Goal: Task Accomplishment & Management: Complete application form

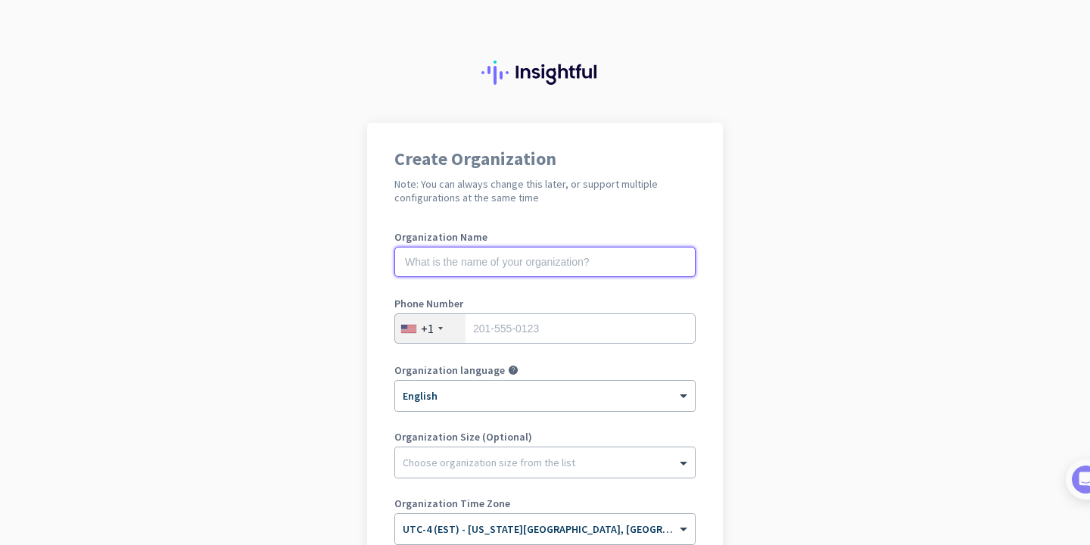
click at [474, 272] on input "text" at bounding box center [544, 262] width 301 height 30
type input "Mercor"
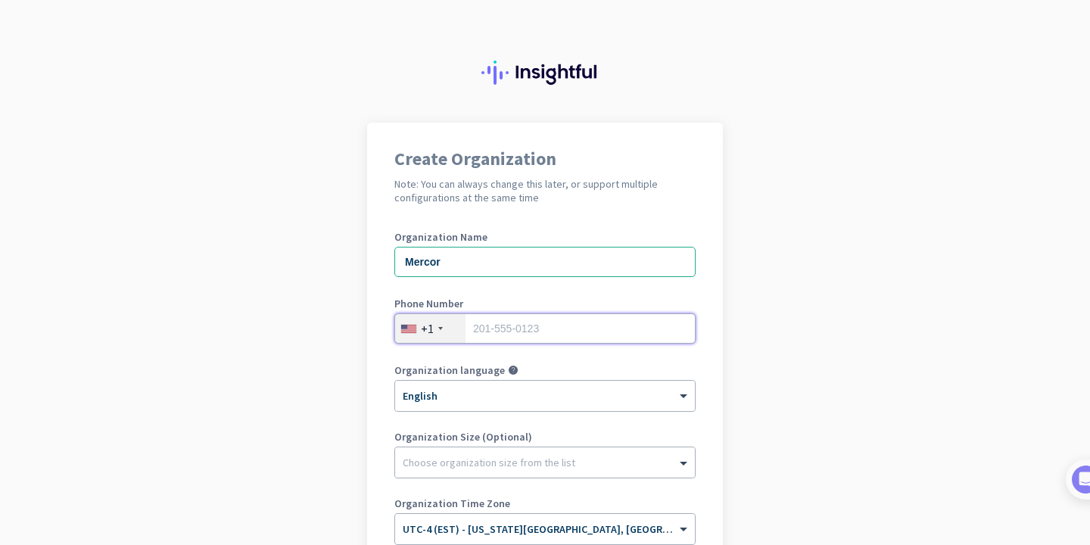
click at [487, 331] on input "tel" at bounding box center [544, 328] width 301 height 30
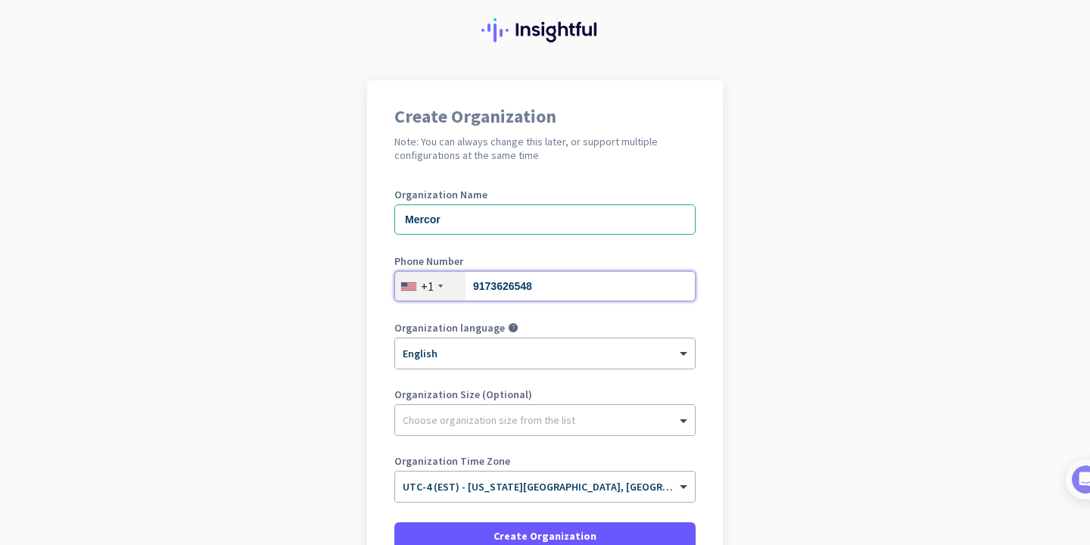
scroll to position [58, 0]
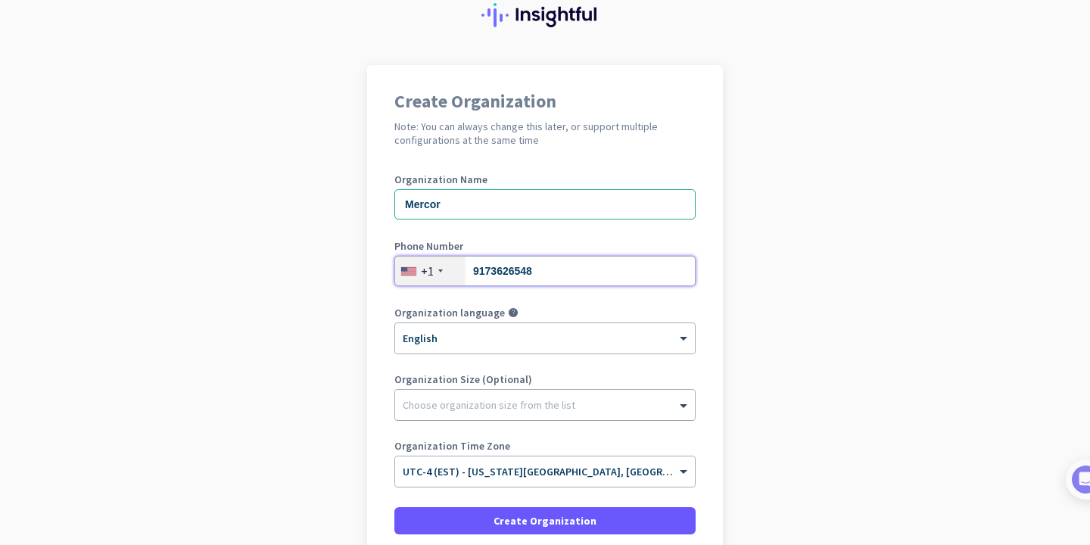
type input "9173626548"
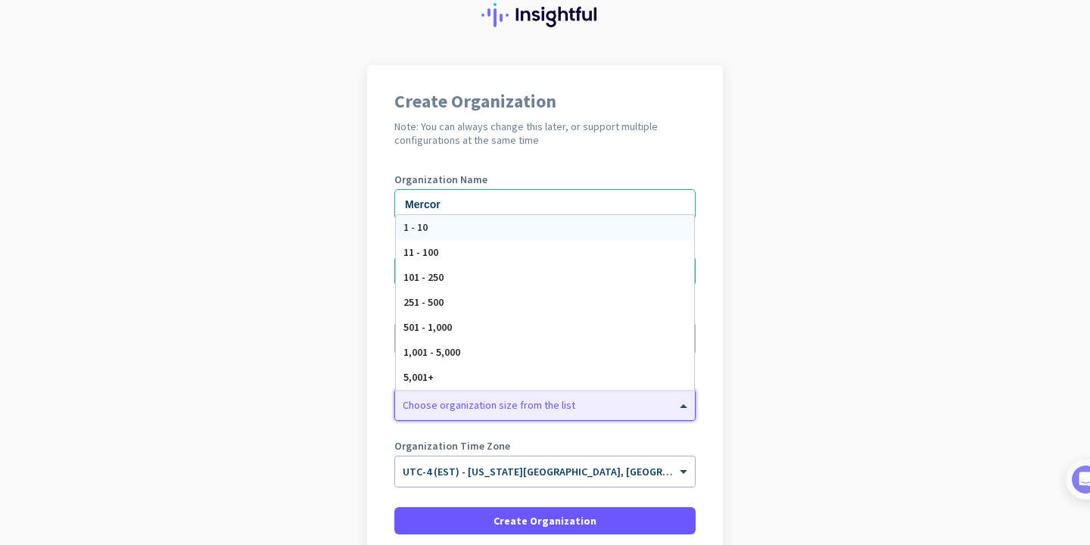
click at [482, 418] on div "Choose organization size from the list" at bounding box center [545, 405] width 300 height 30
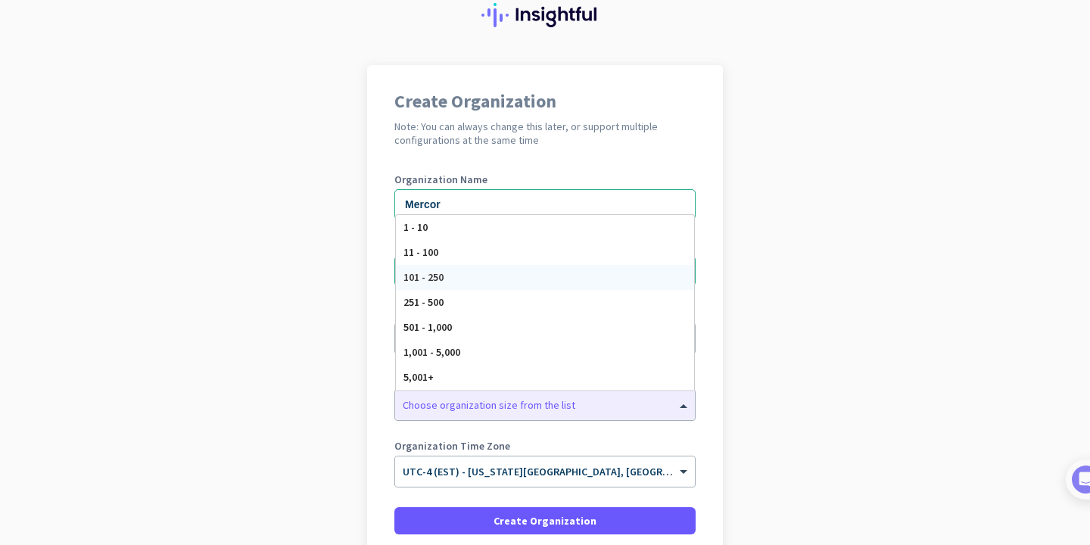
click at [241, 237] on app-onboarding-organization "Create Organization Note: You can always change this later, or support multiple…" at bounding box center [545, 370] width 1090 height 610
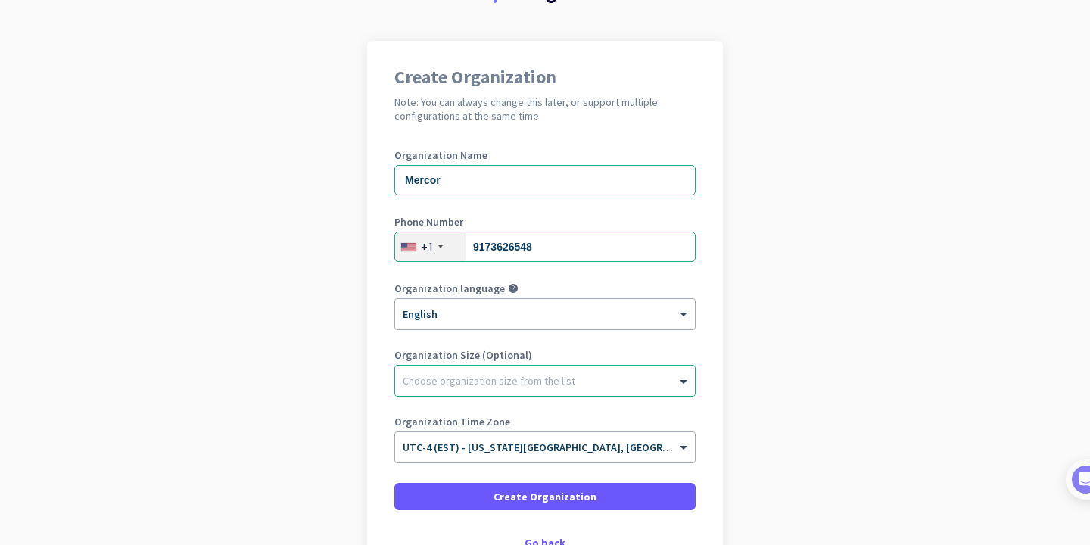
scroll to position [188, 0]
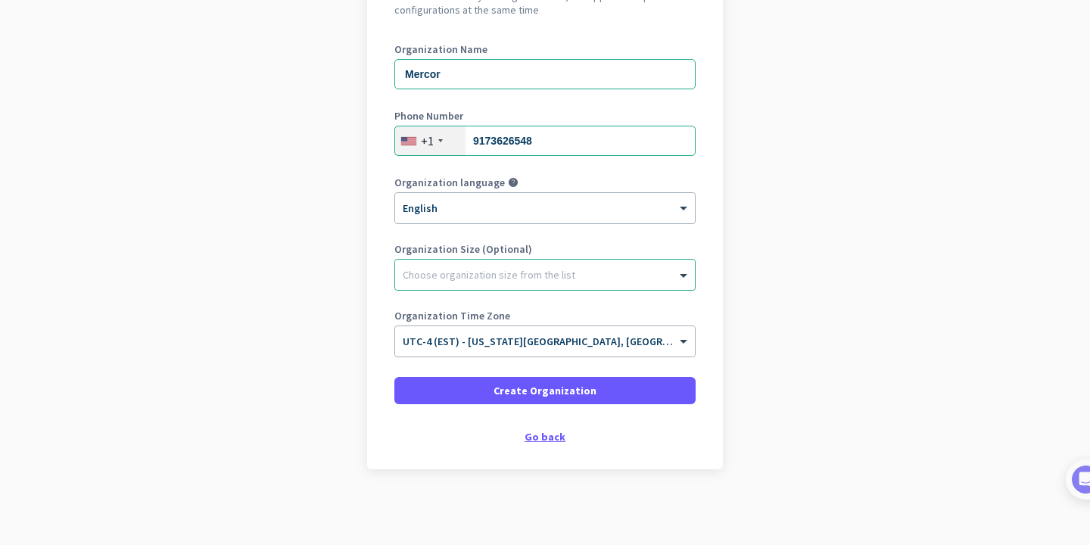
click at [531, 437] on div "Go back" at bounding box center [544, 436] width 301 height 11
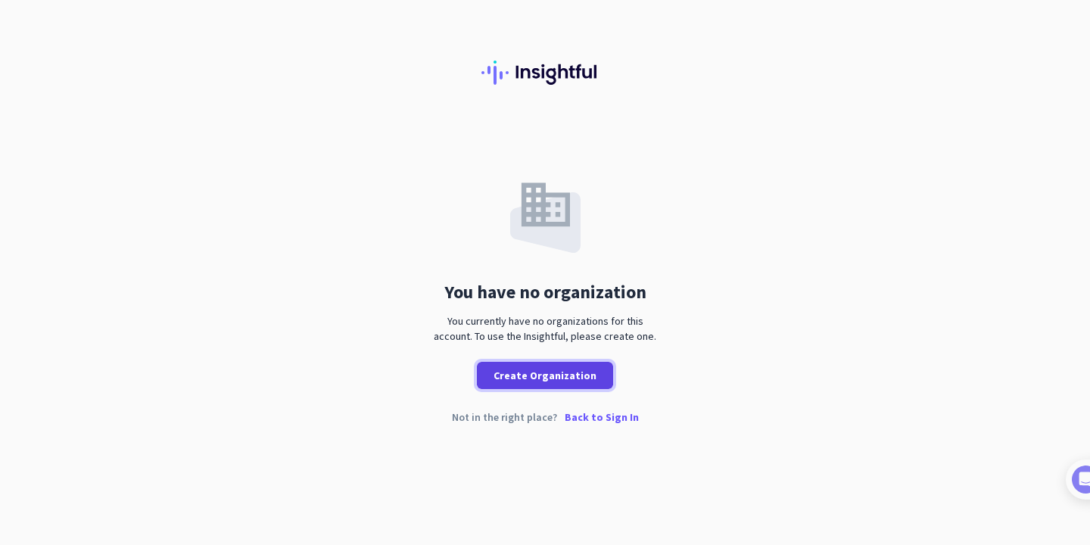
click at [533, 381] on span "Create Organization" at bounding box center [544, 375] width 103 height 15
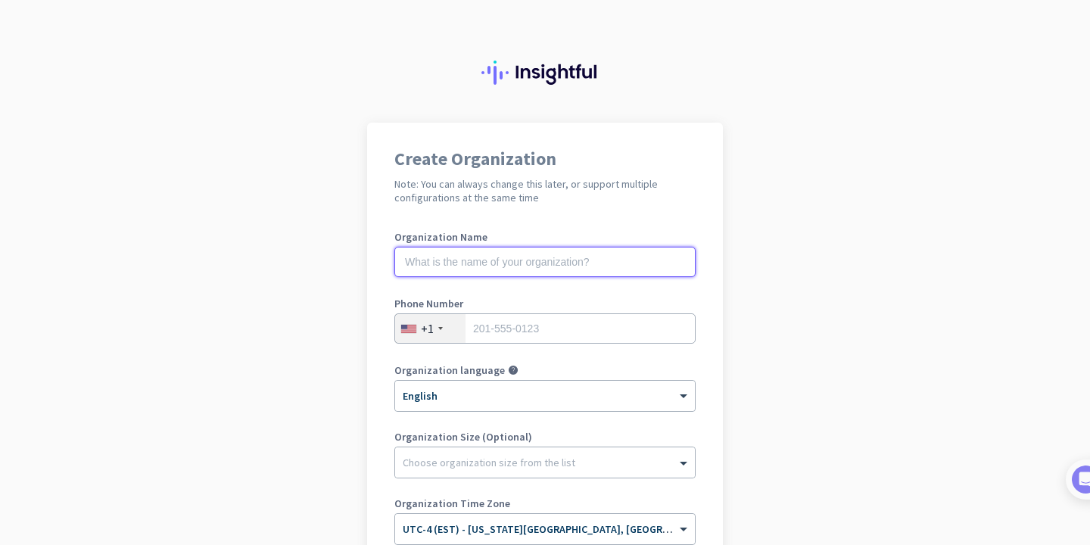
click at [415, 263] on input "text" at bounding box center [544, 262] width 301 height 30
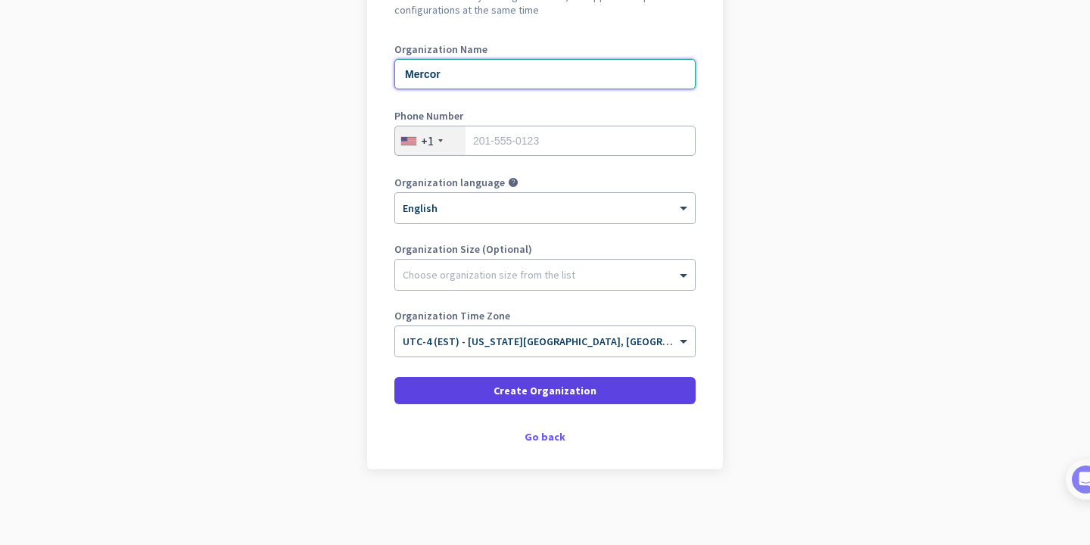
type input "Mercor"
click at [541, 394] on span "Create Organization" at bounding box center [544, 390] width 103 height 15
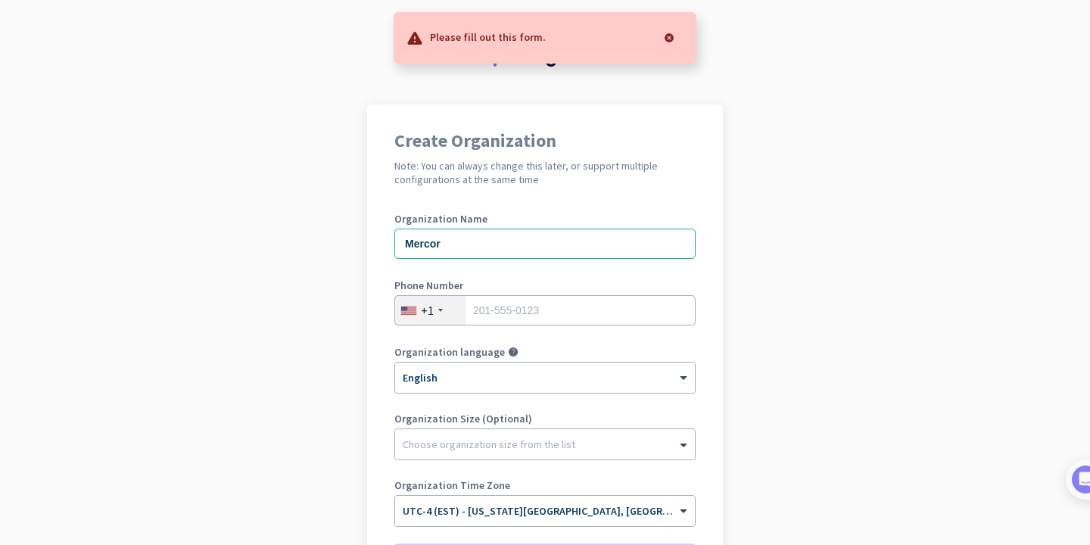
scroll to position [14, 0]
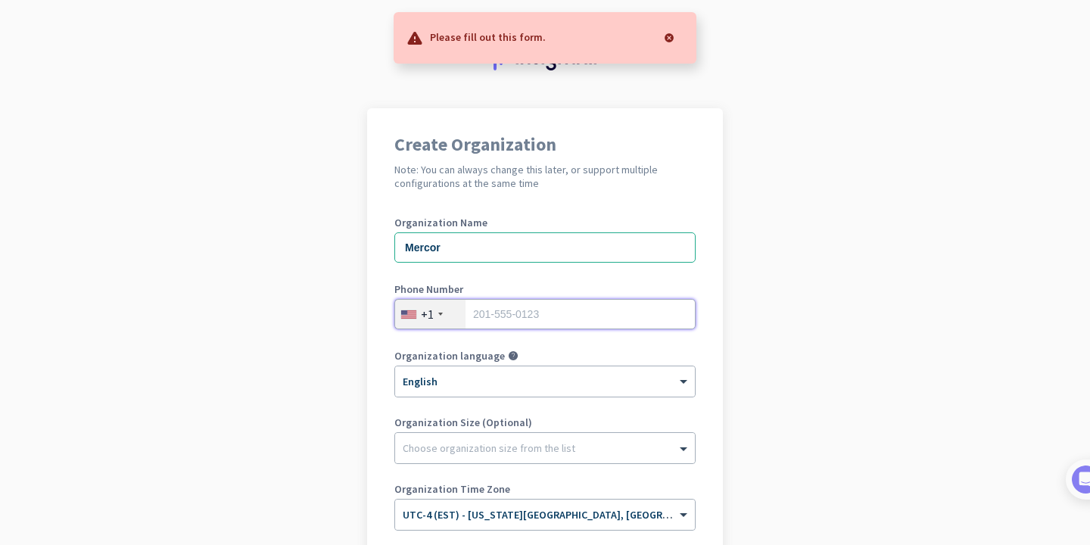
click at [543, 318] on input "tel" at bounding box center [544, 314] width 301 height 30
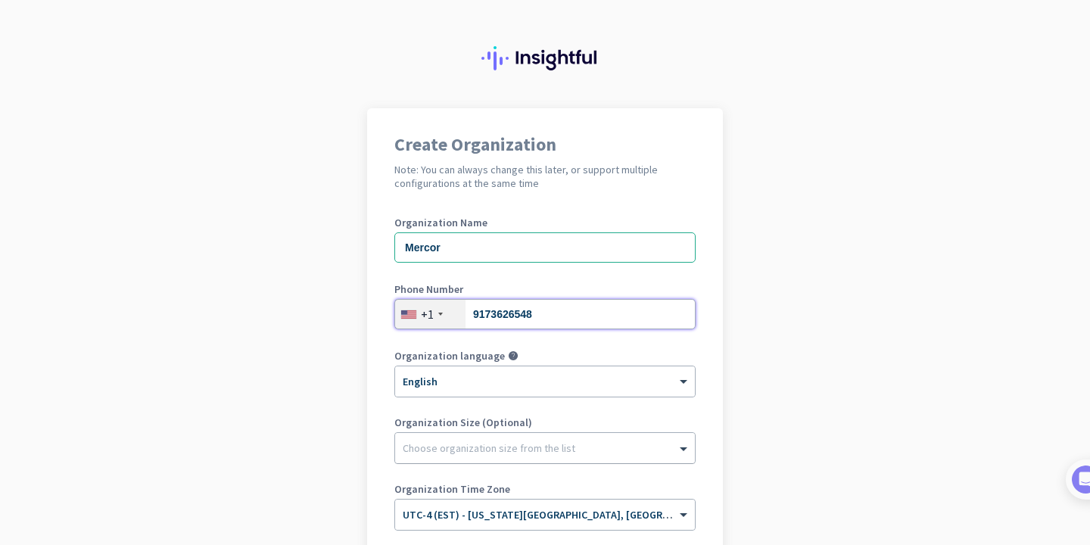
type input "9173626548"
click at [466, 450] on div at bounding box center [545, 444] width 300 height 15
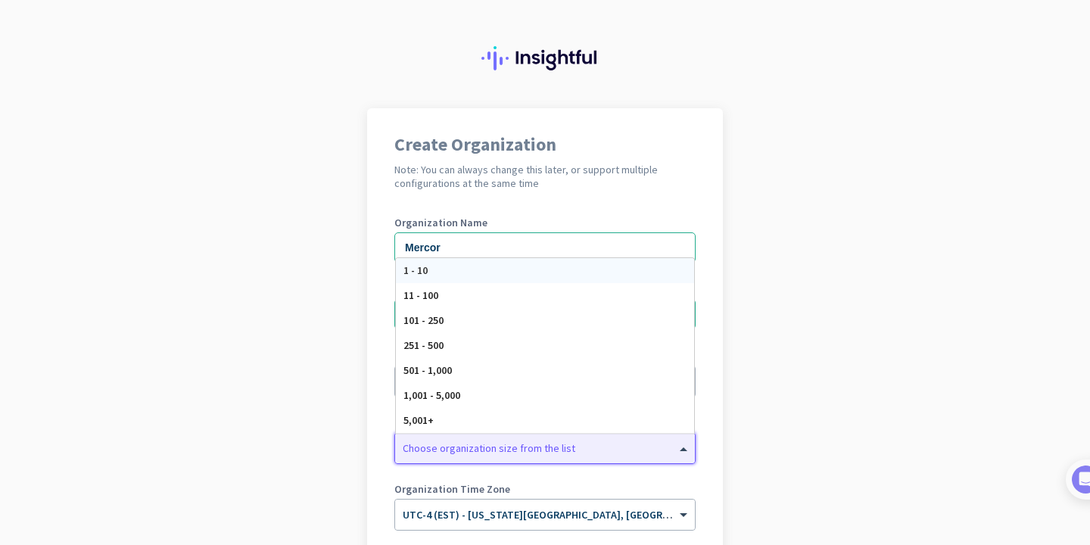
click at [436, 272] on div "1 - 10" at bounding box center [545, 270] width 298 height 25
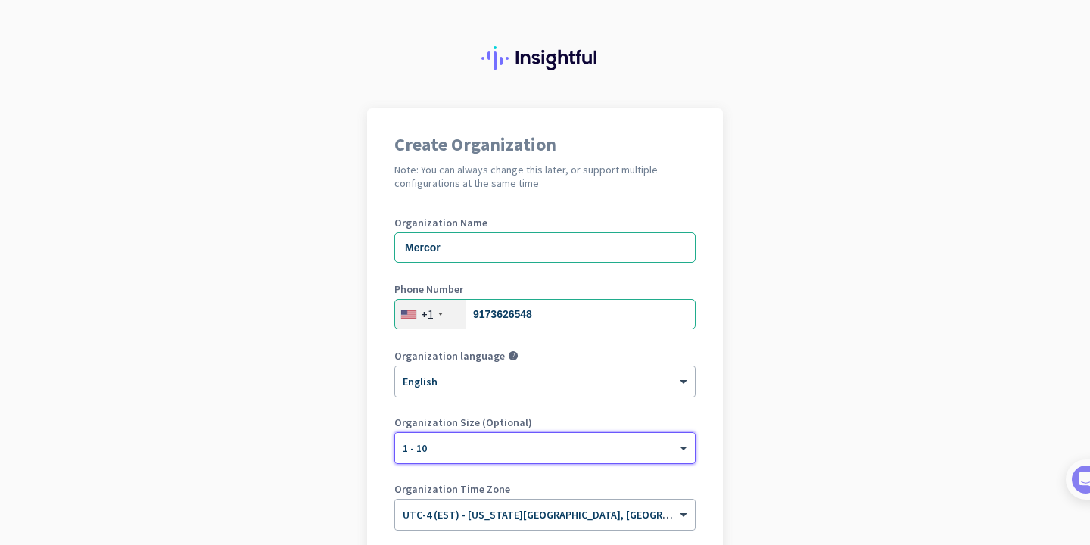
scroll to position [139, 0]
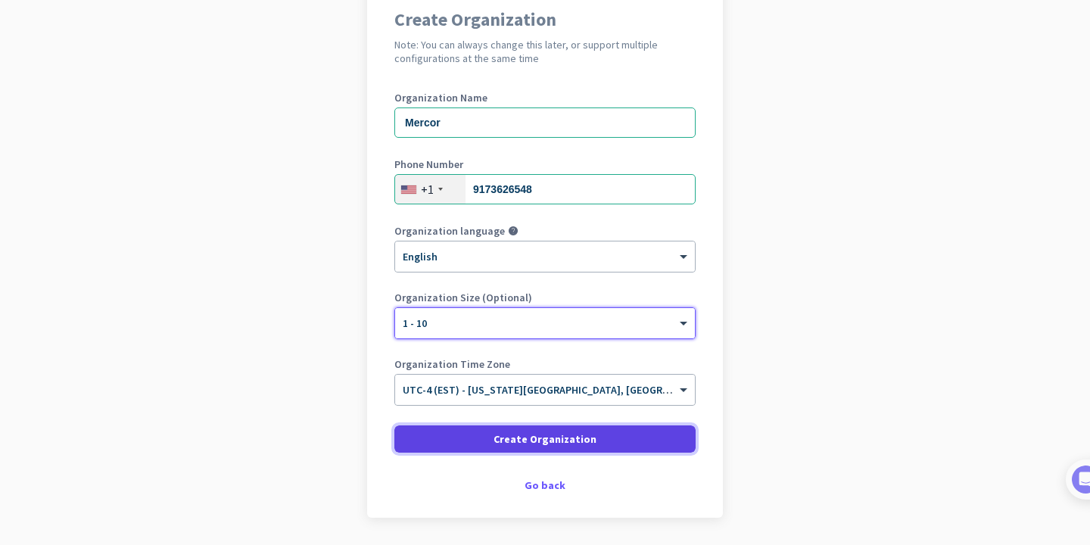
click at [521, 444] on span "Create Organization" at bounding box center [544, 438] width 103 height 15
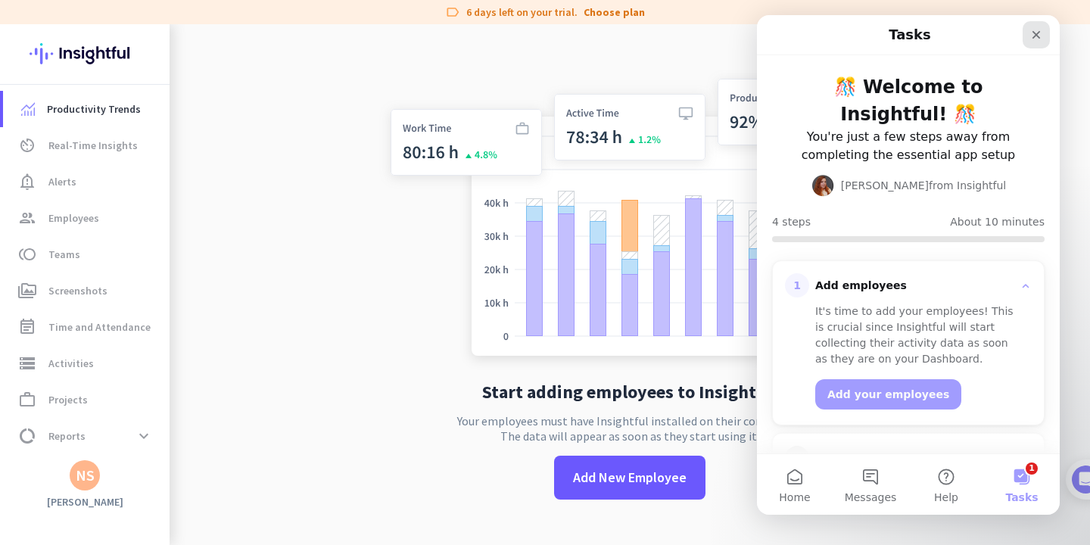
click at [1039, 41] on div "Close" at bounding box center [1035, 34] width 27 height 27
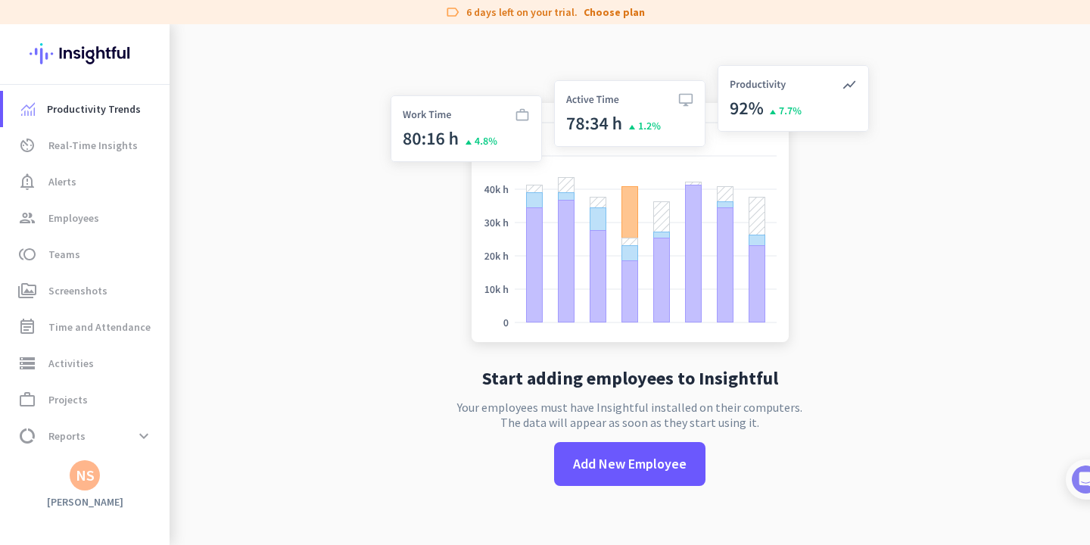
scroll to position [19, 0]
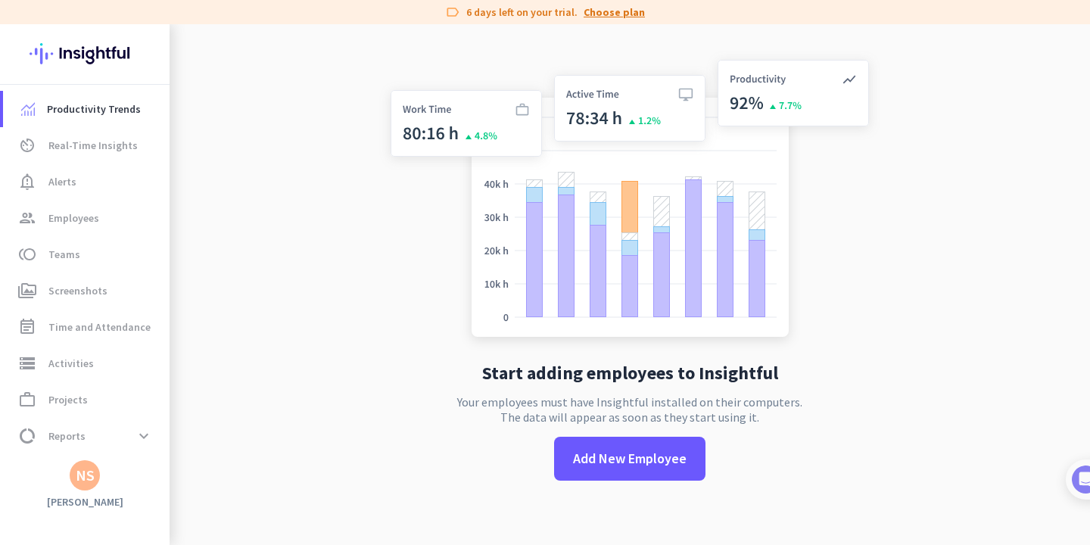
click at [627, 17] on link "Choose plan" at bounding box center [613, 12] width 61 height 15
